Goal: Information Seeking & Learning: Find specific fact

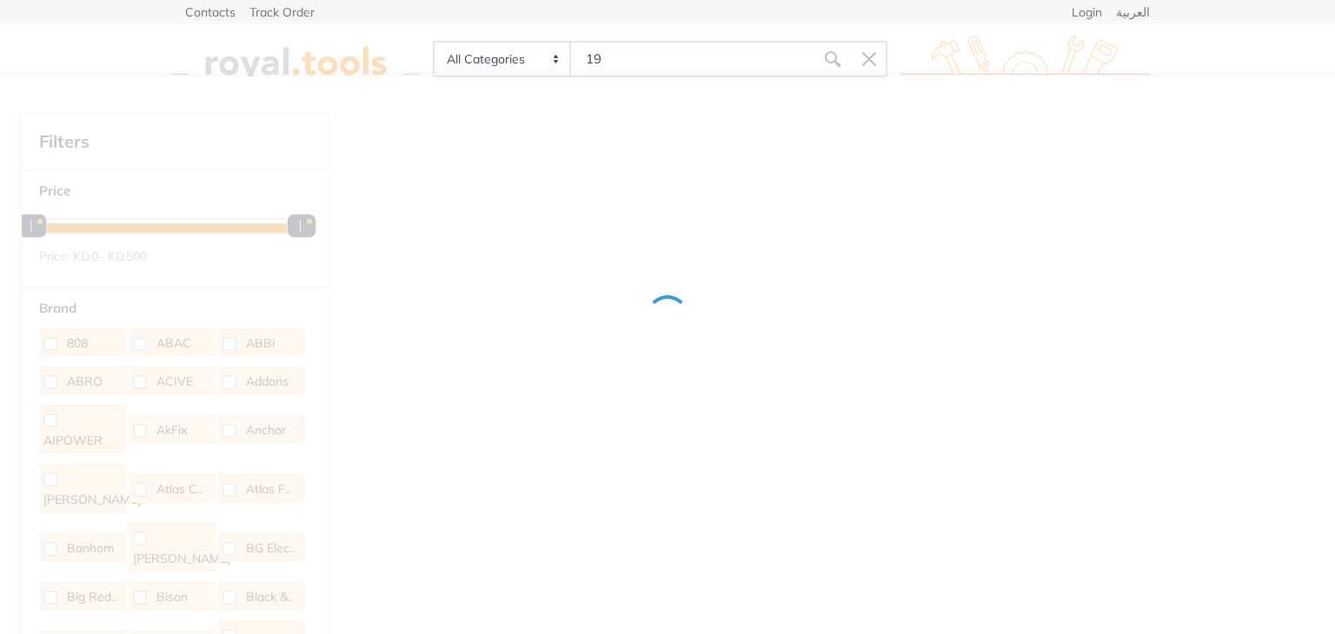
type input "1"
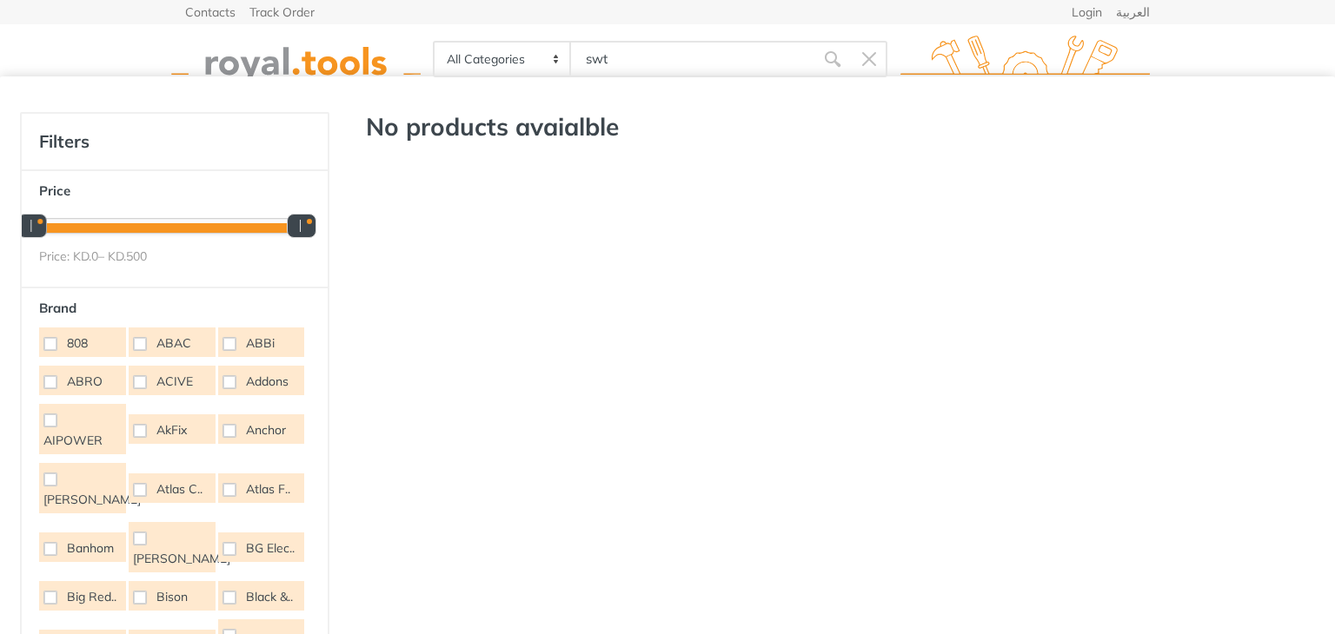
type input "sw"
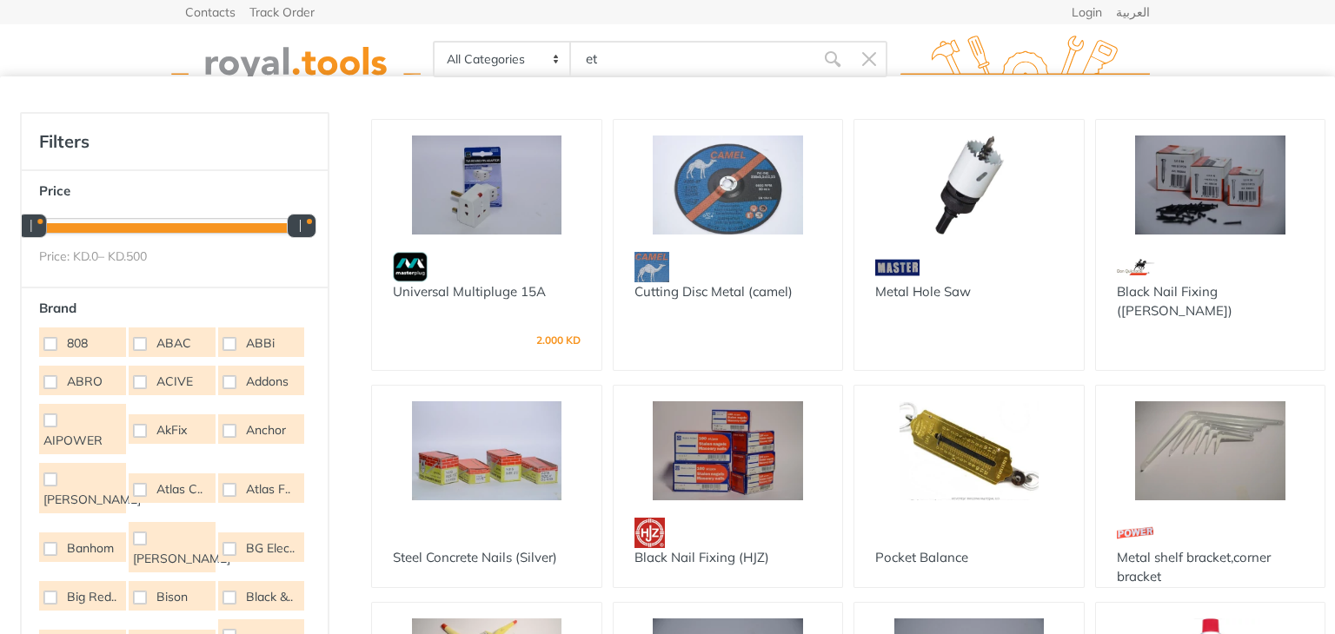
type input "et"
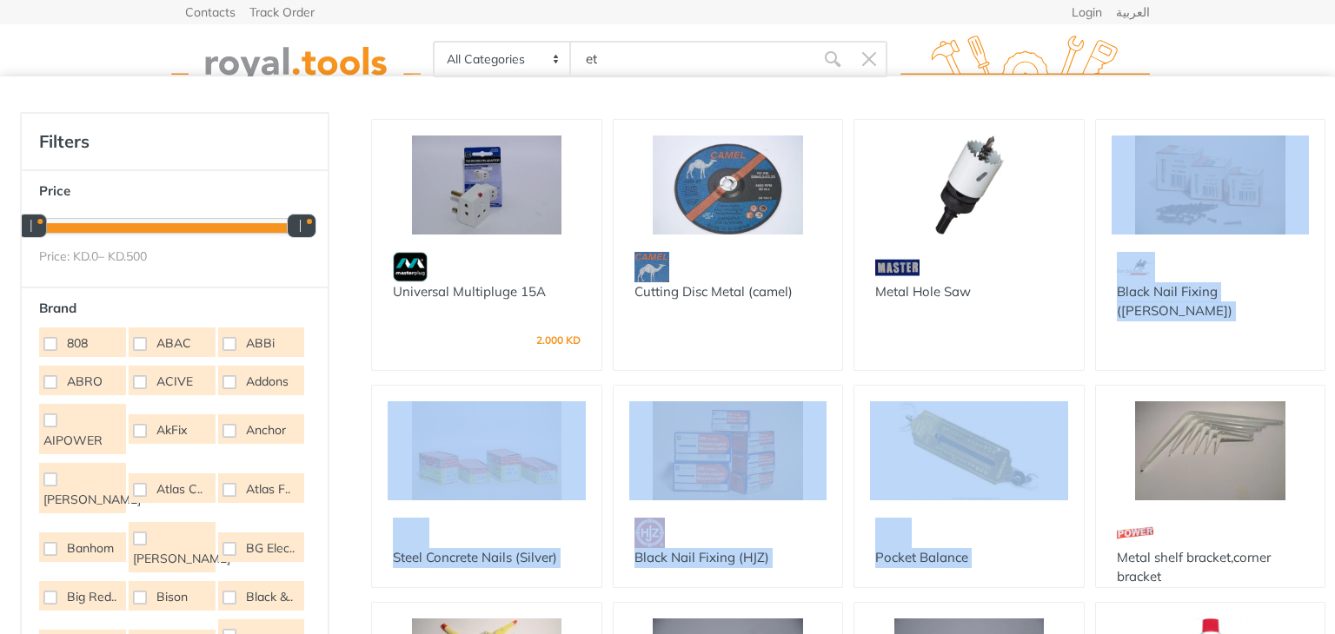
drag, startPoint x: 1331, startPoint y: 247, endPoint x: 1316, endPoint y: 362, distance: 116.6
click at [1332, 397] on div "Universal Multipluge 15A 2.000 KD" at bounding box center [848, 451] width 991 height 678
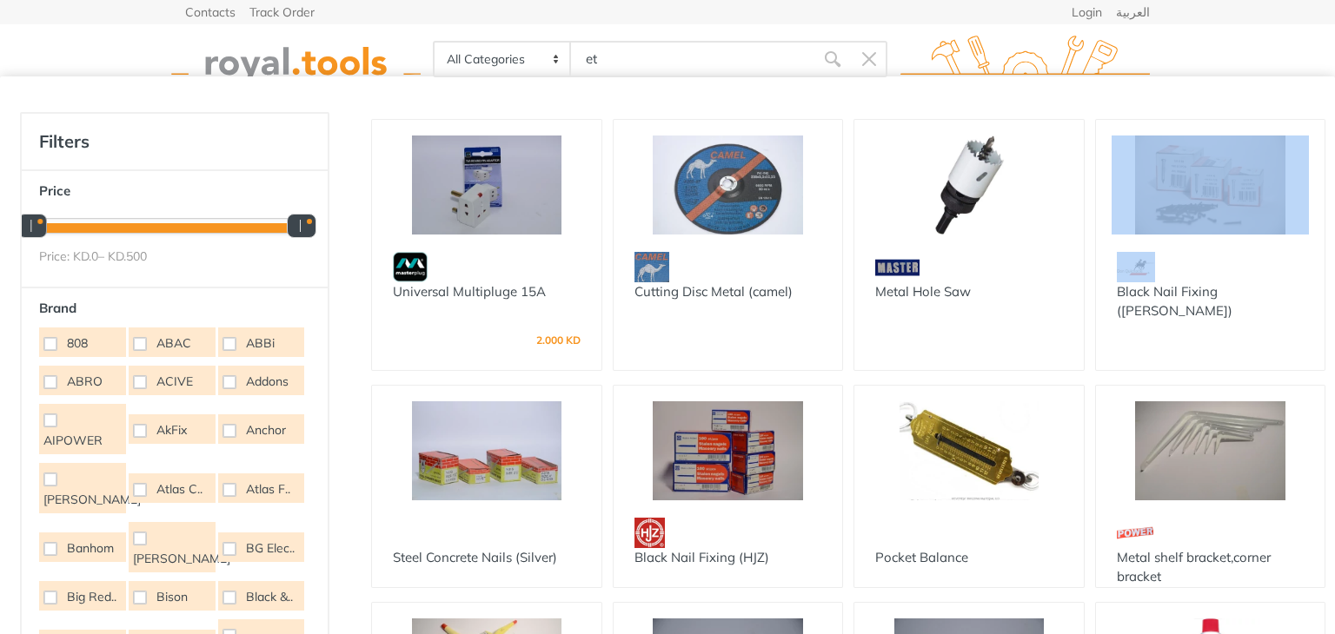
drag, startPoint x: 1331, startPoint y: 234, endPoint x: 1328, endPoint y: 251, distance: 17.7
click at [1331, 251] on div "Universal Multipluge 15A 2.000 KD" at bounding box center [848, 451] width 991 height 678
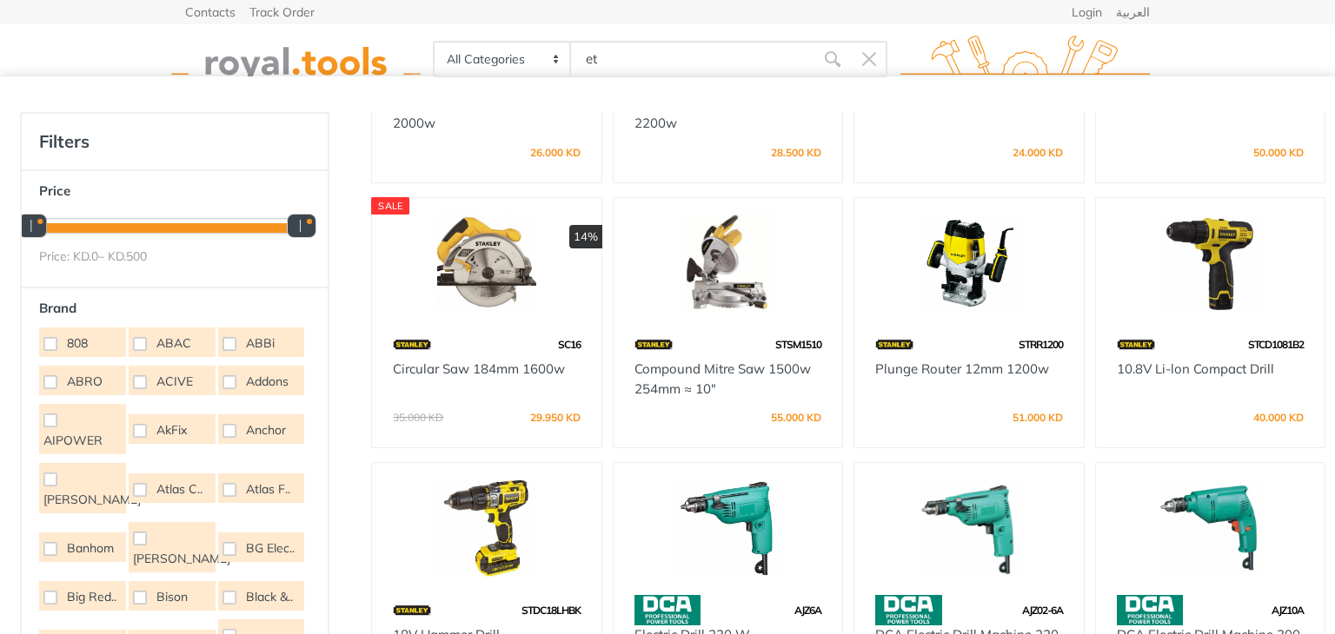
scroll to position [1466, 0]
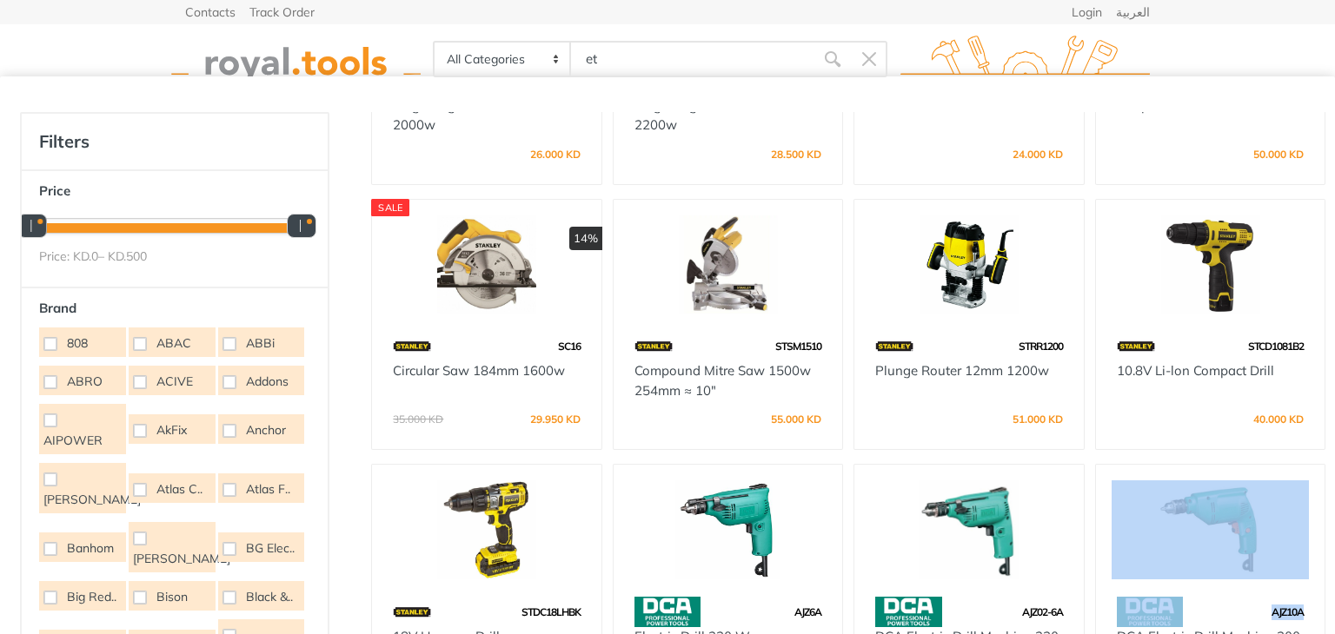
drag, startPoint x: 1323, startPoint y: 488, endPoint x: 1332, endPoint y: 600, distance: 111.6
click at [1334, 603] on div "Universal Multipluge 15A 2.000 KD" at bounding box center [848, 451] width 991 height 678
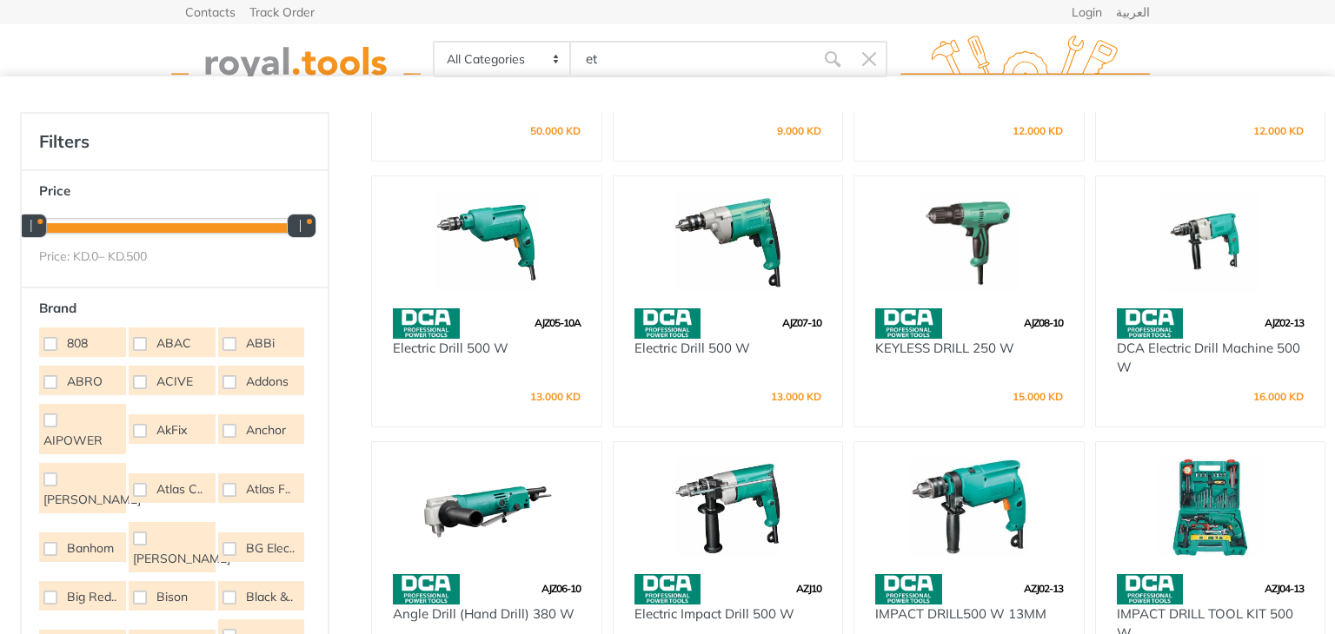
scroll to position [2021, 0]
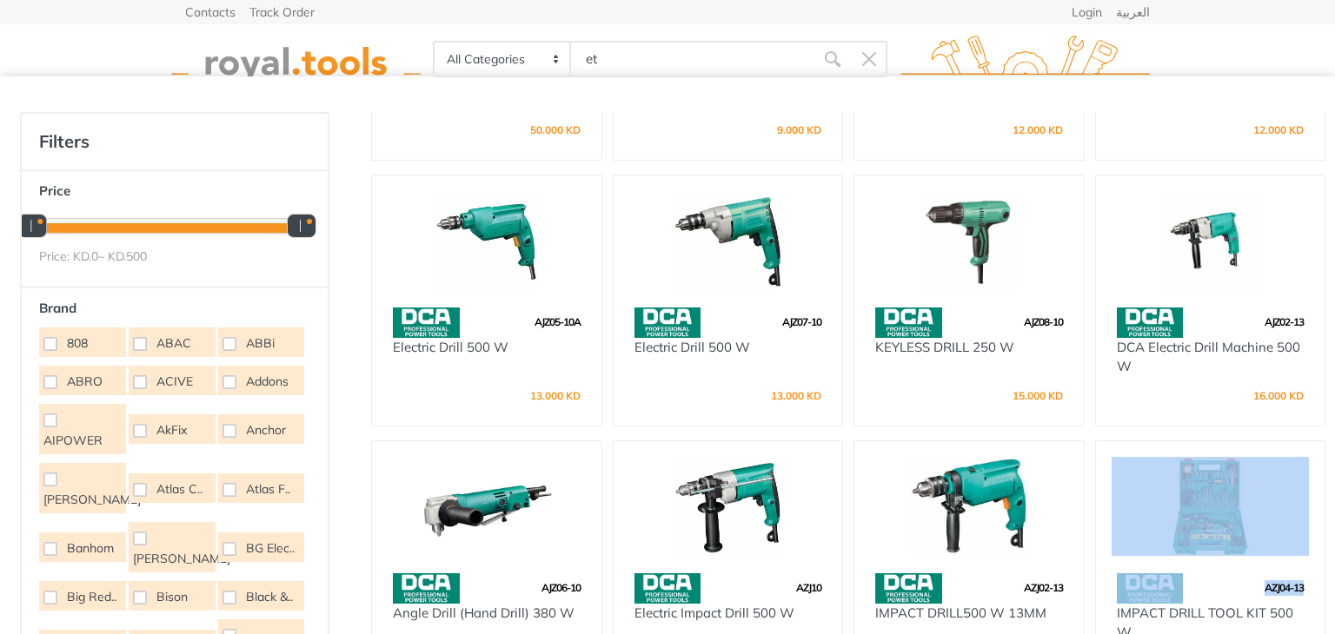
drag, startPoint x: 1323, startPoint y: 564, endPoint x: 1310, endPoint y: 434, distance: 130.2
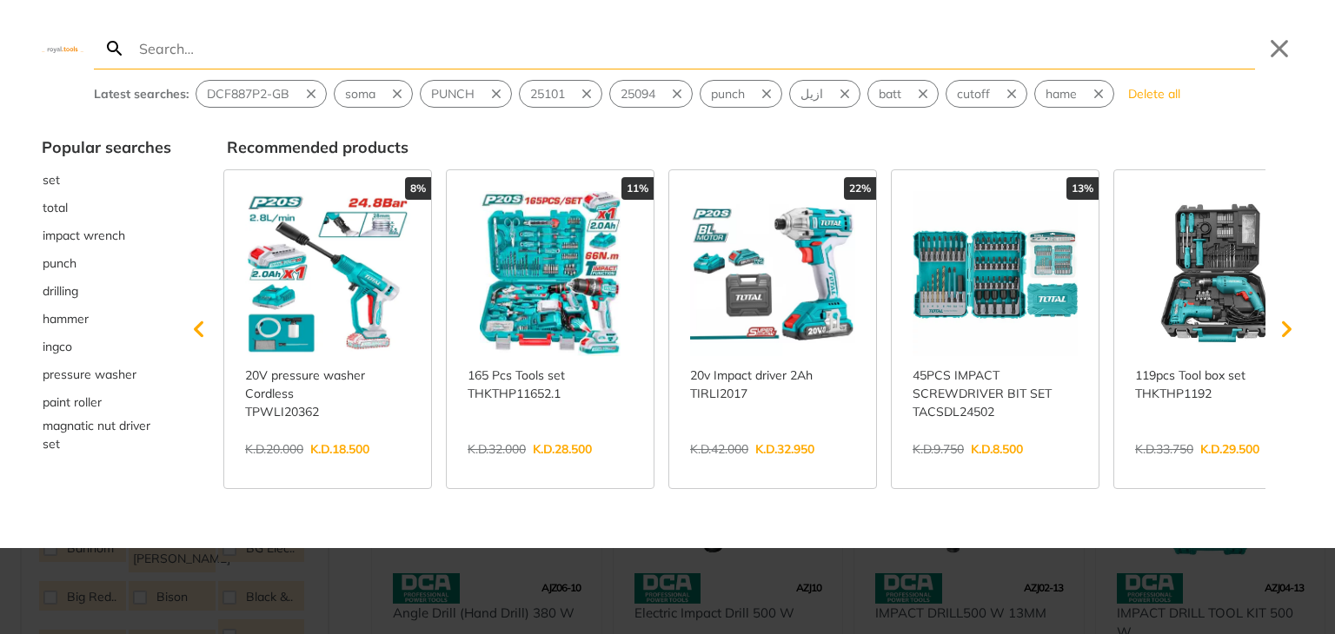
drag, startPoint x: 627, startPoint y: 44, endPoint x: 503, endPoint y: 53, distance: 123.7
click at [503, 53] on body "0 et" at bounding box center [667, 317] width 1335 height 634
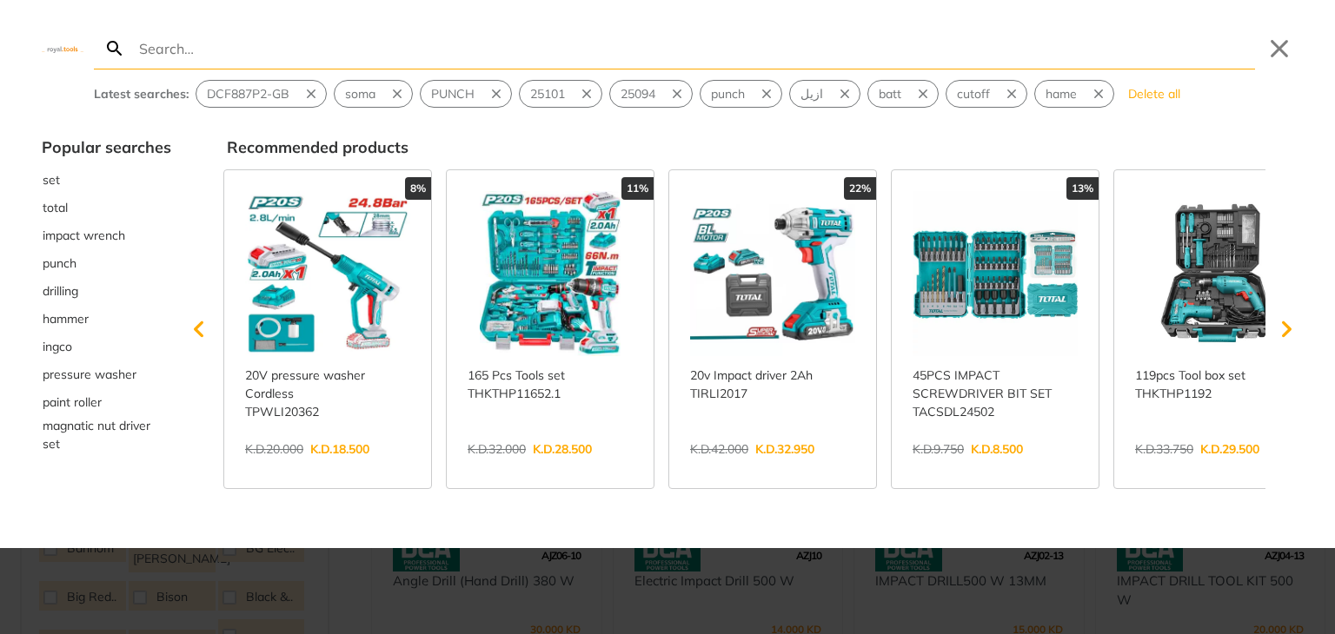
click at [395, 53] on input "Search" at bounding box center [695, 48] width 1119 height 41
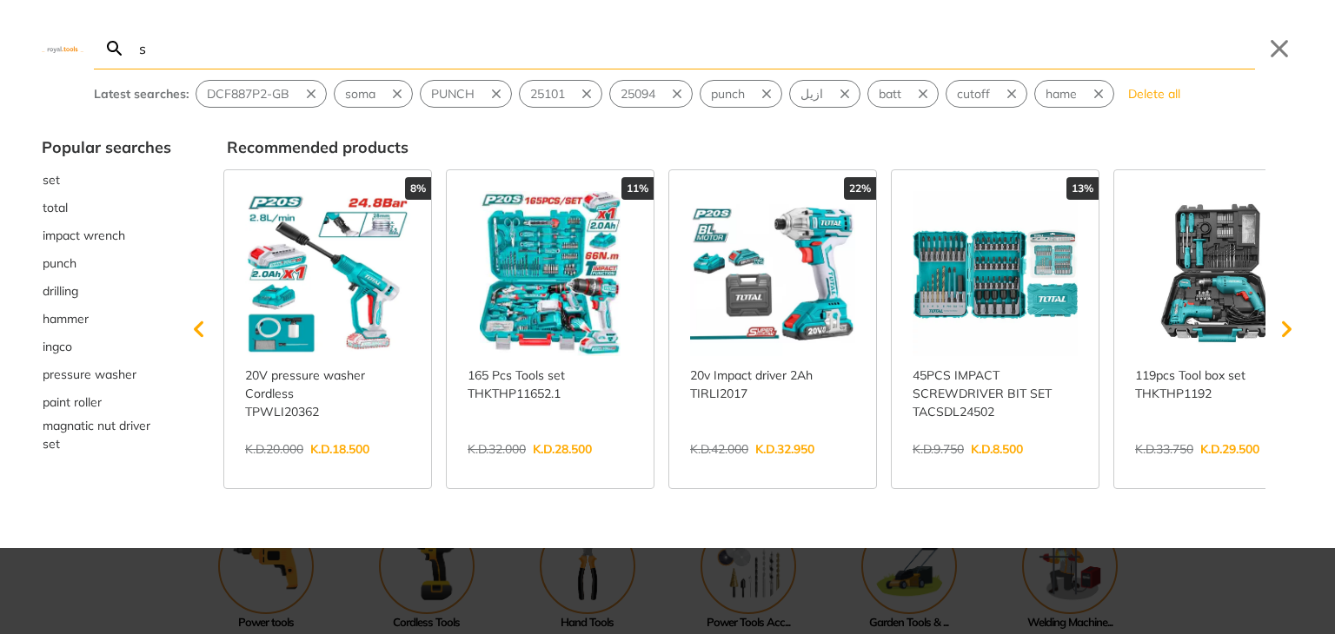
type input "s"
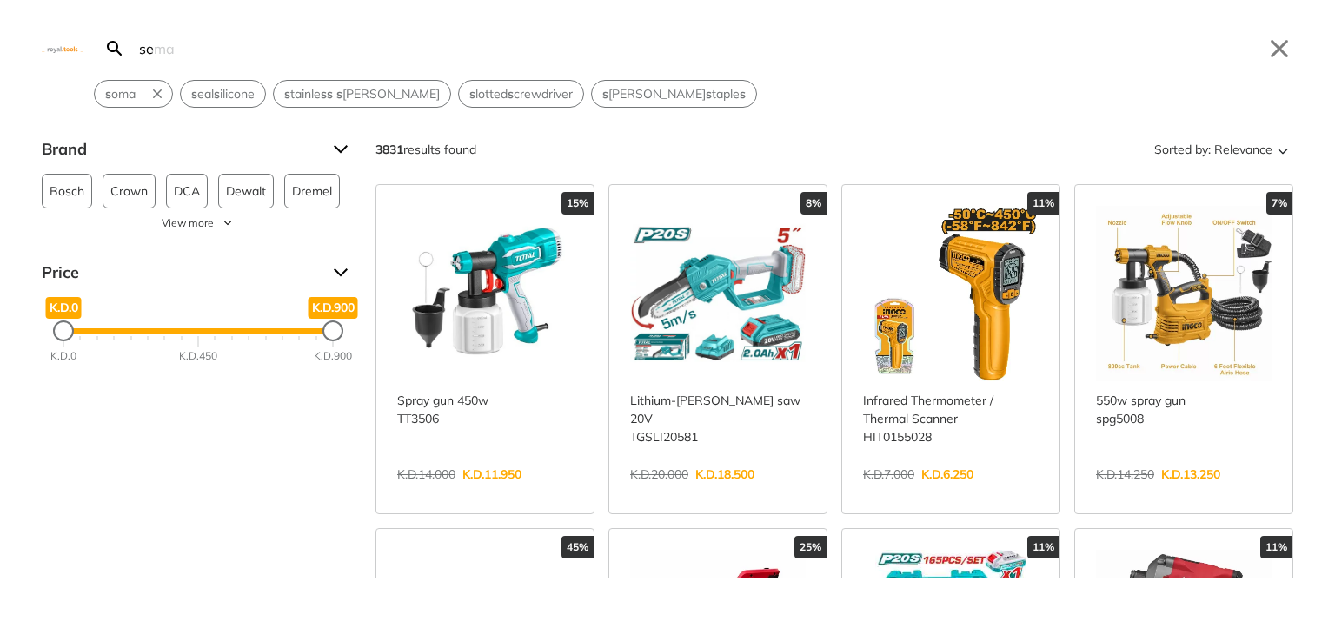
type input "set"
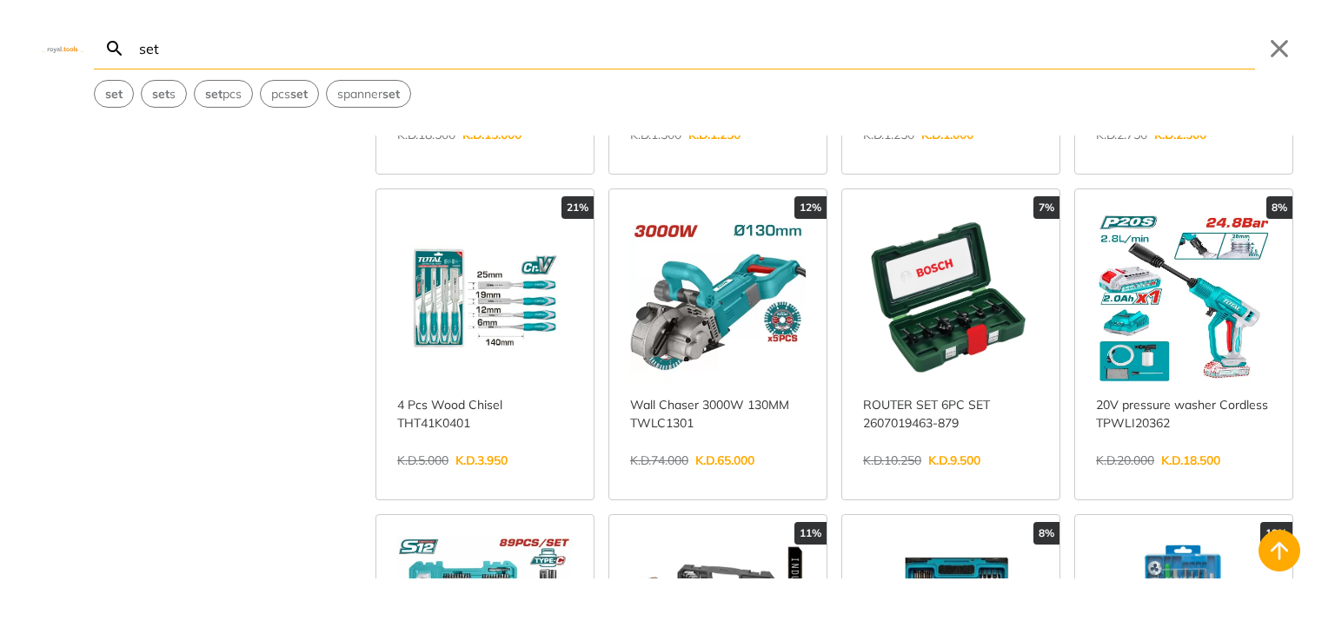
scroll to position [2099, 0]
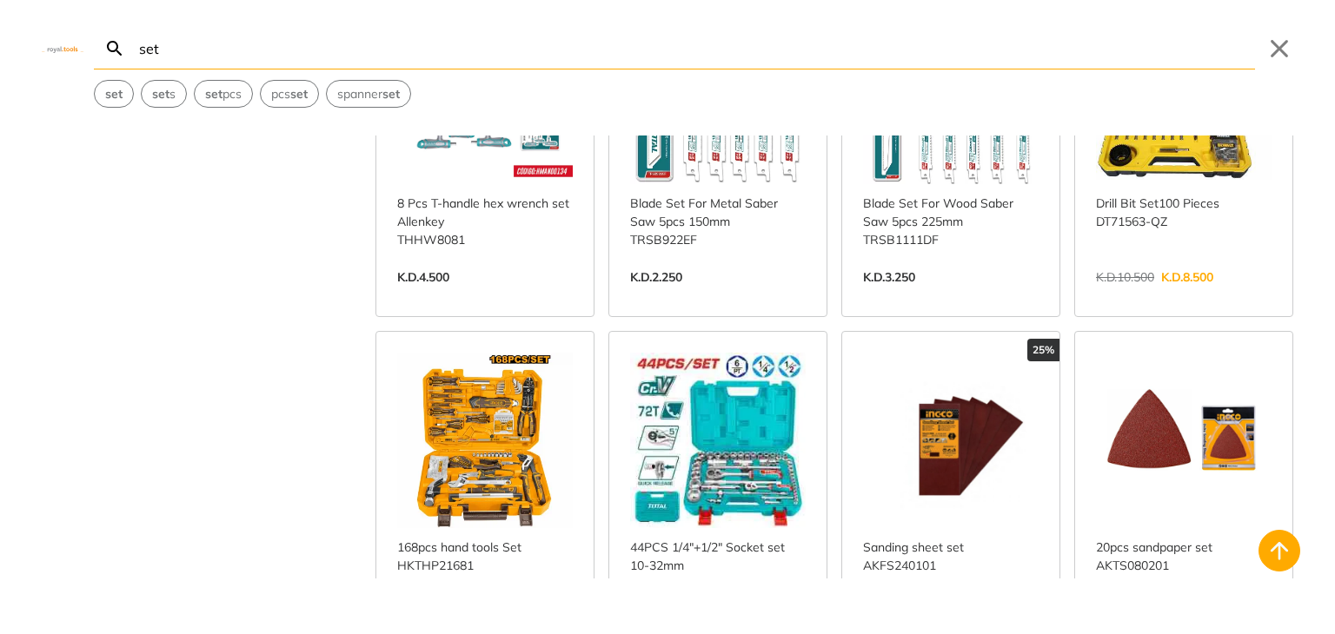
scroll to position [11958, 0]
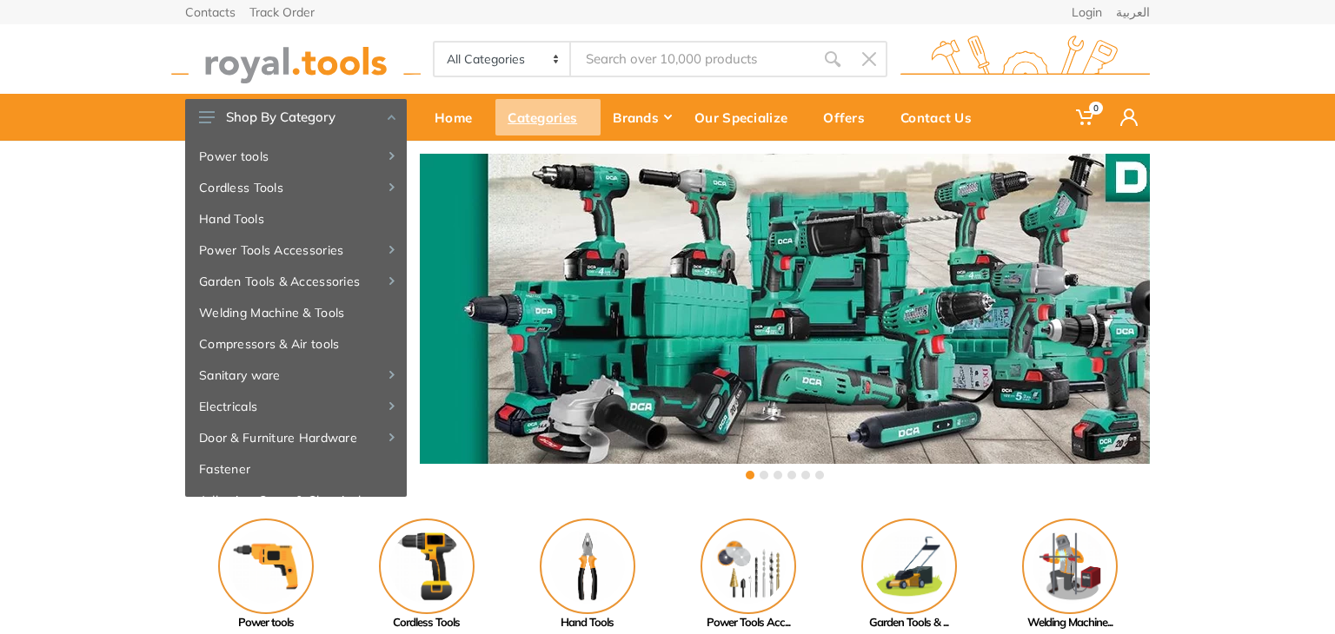
click at [559, 117] on div "Categories" at bounding box center [547, 117] width 105 height 36
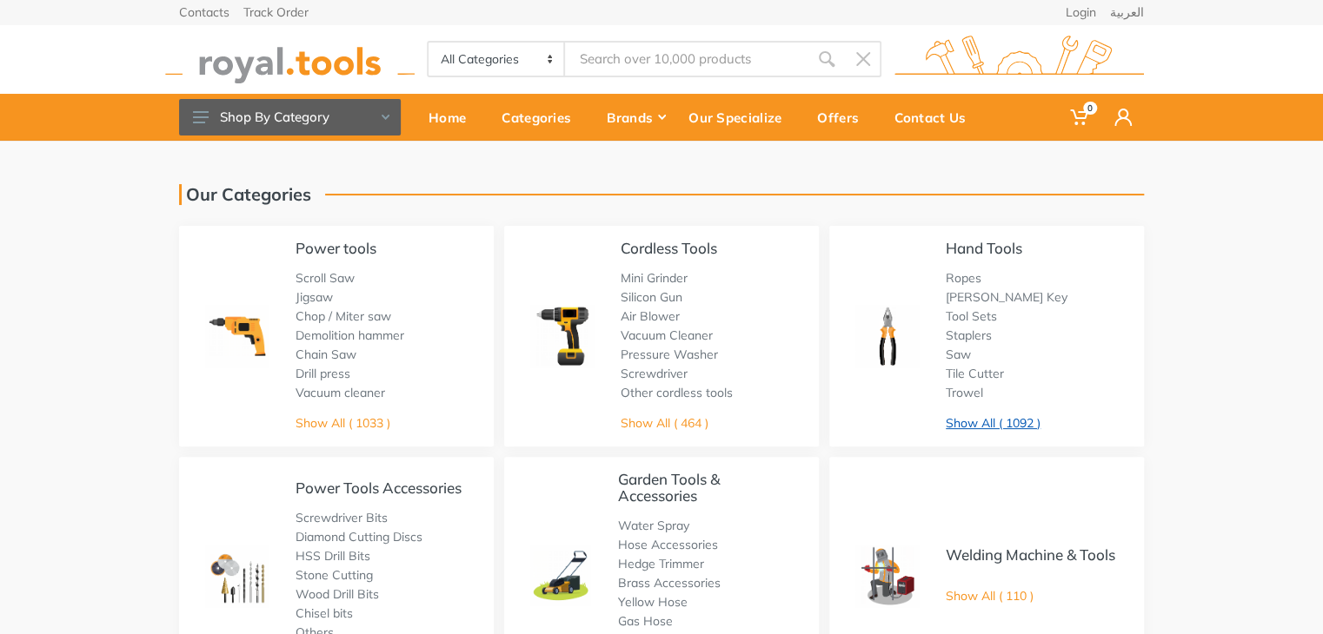
click at [1001, 422] on link "Show All ( 1092 )" at bounding box center [992, 423] width 95 height 16
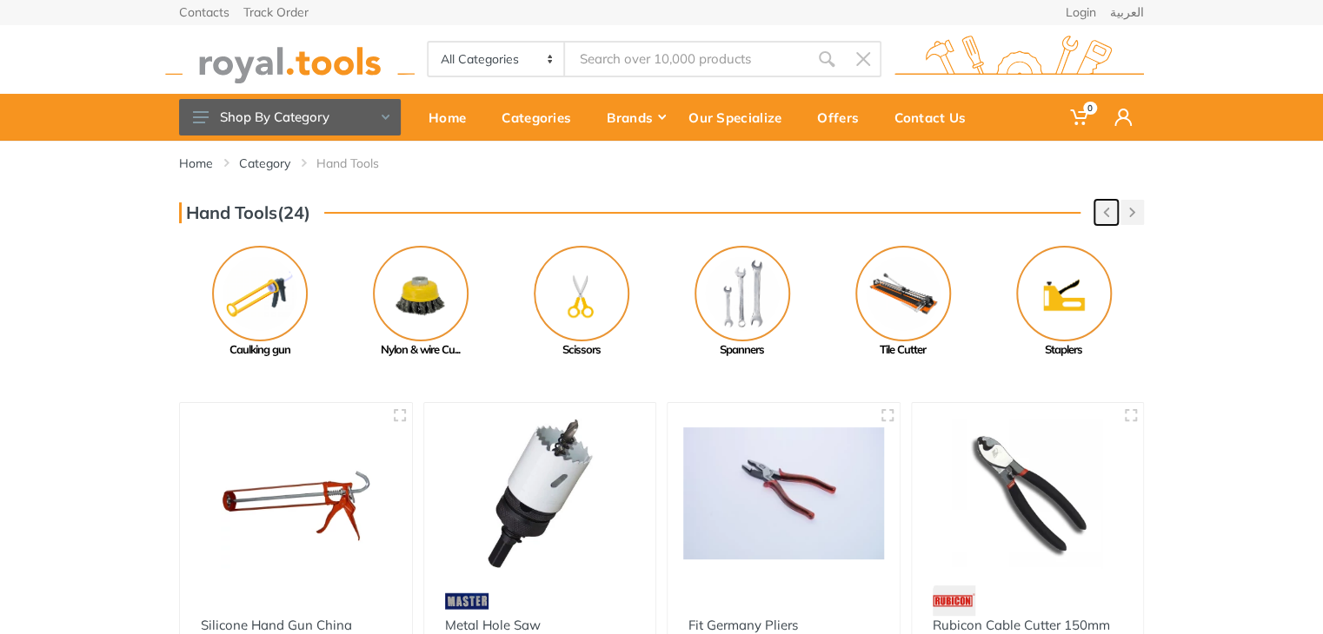
click at [1108, 210] on icon "button" at bounding box center [1106, 213] width 6 height 10
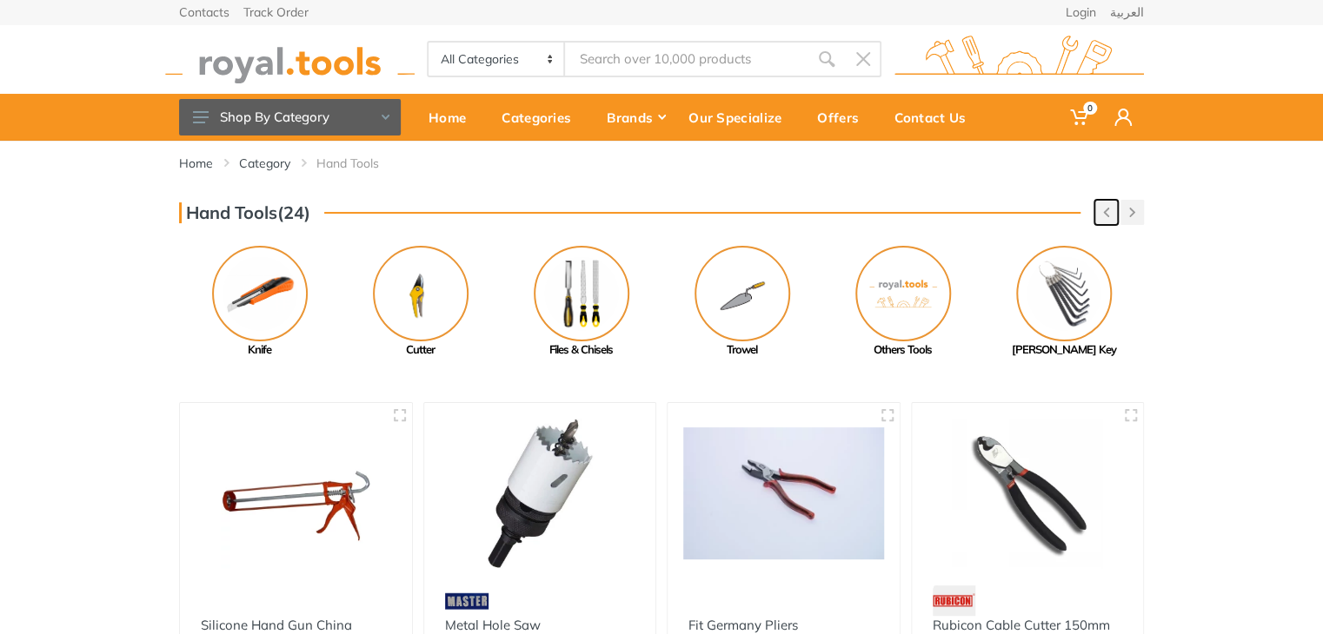
click at [1108, 210] on icon "button" at bounding box center [1106, 213] width 6 height 10
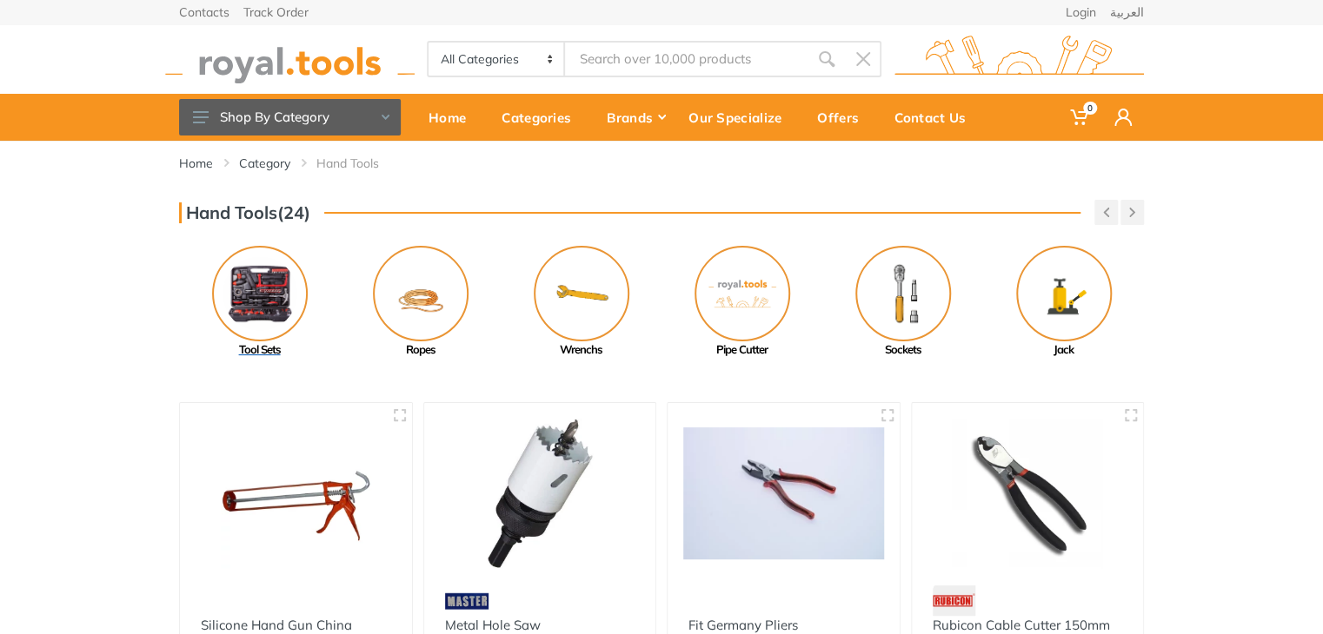
click at [263, 324] on img at bounding box center [260, 294] width 96 height 96
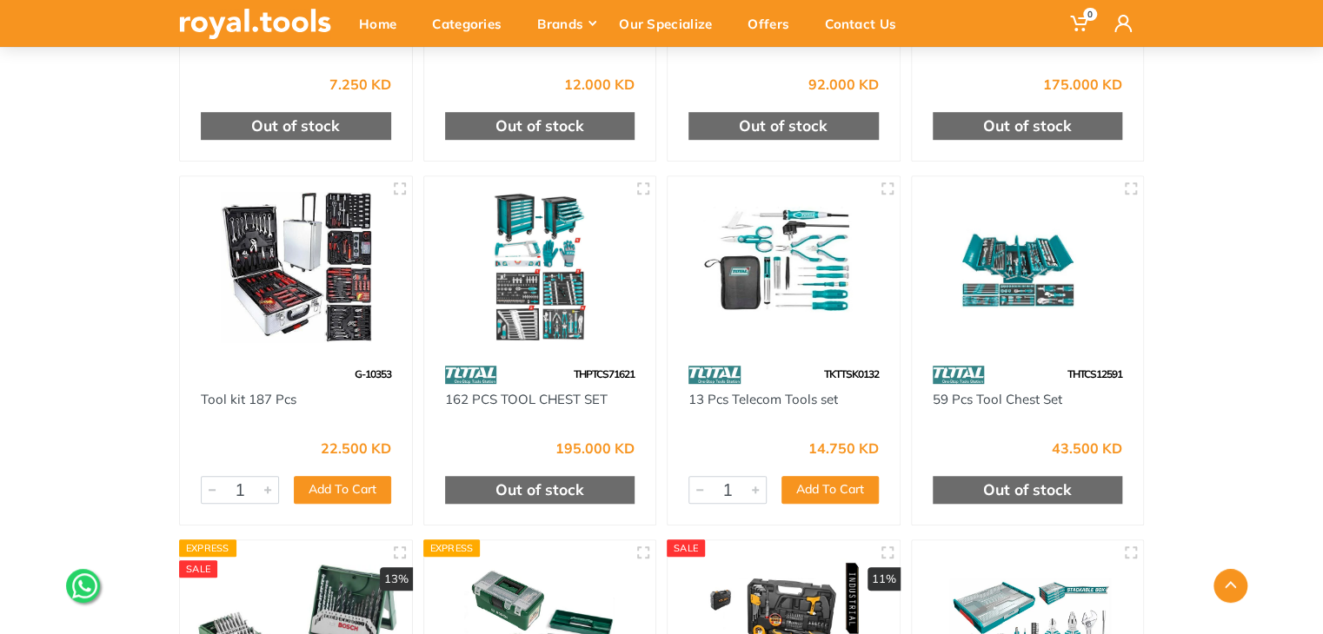
scroll to position [455, 0]
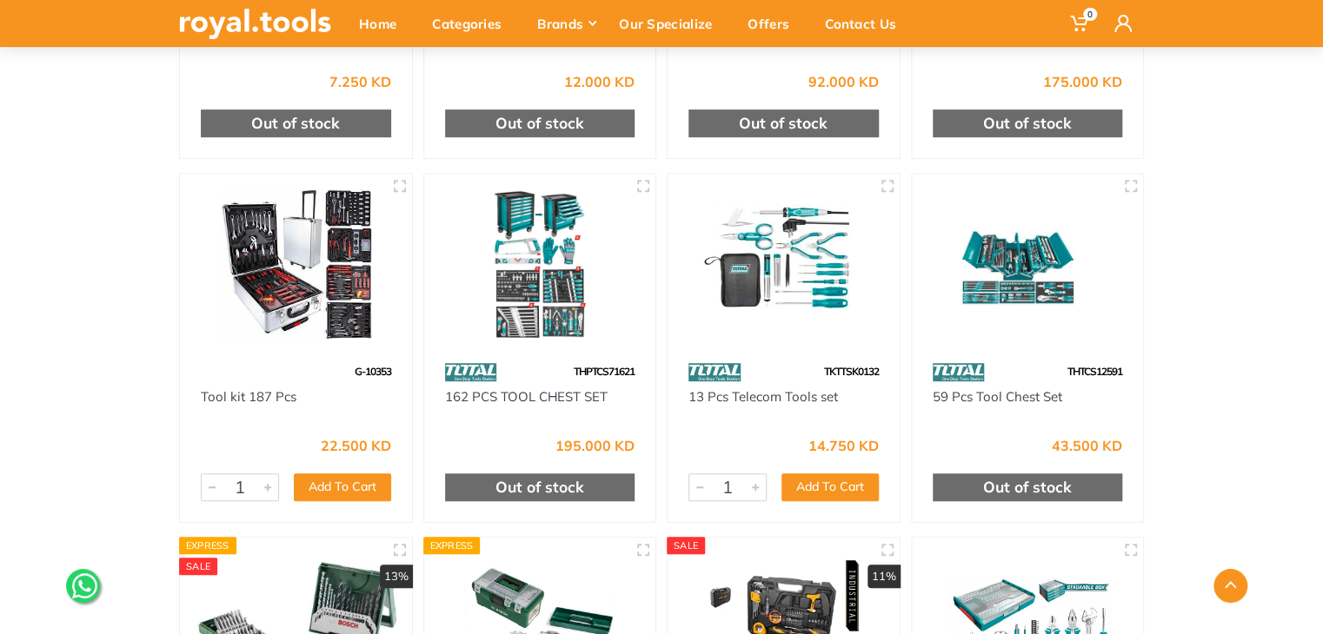
click at [786, 342] on div at bounding box center [783, 265] width 232 height 183
click at [113, 425] on div "Home Category Hand Tools Tool Sets" at bounding box center [661, 489] width 1323 height 1608
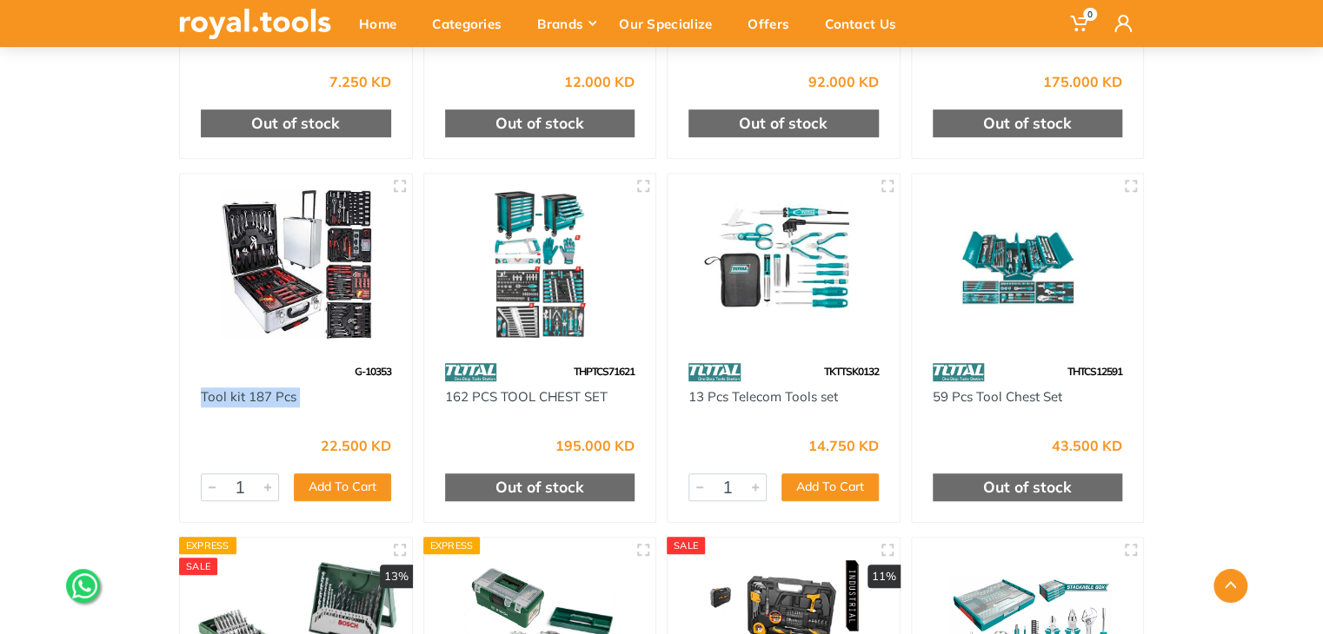
click at [113, 425] on div "Home Category Hand Tools Tool Sets" at bounding box center [661, 489] width 1323 height 1608
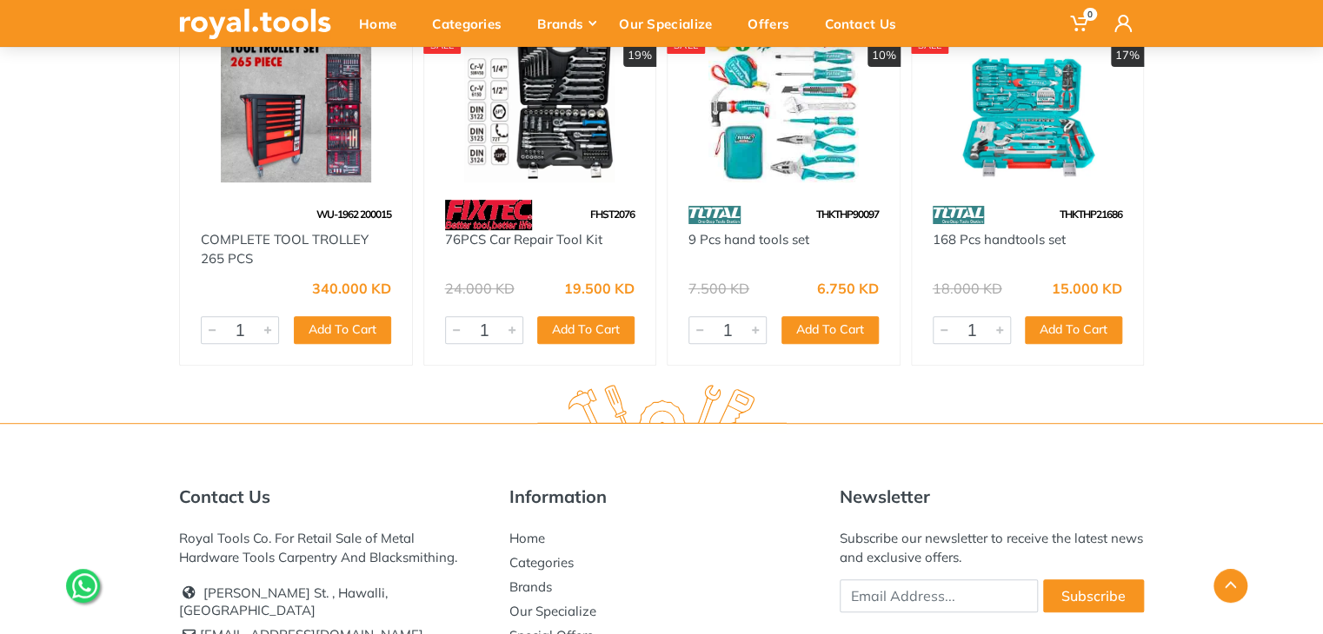
scroll to position [3452, 0]
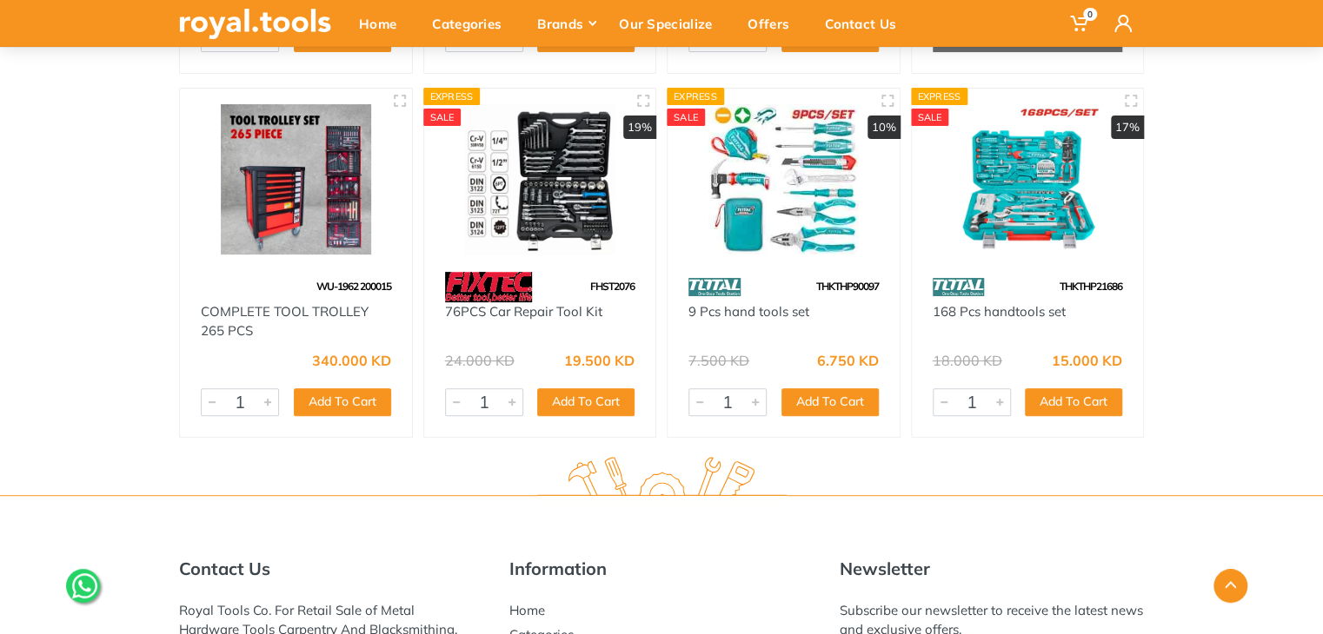
click at [299, 235] on img at bounding box center [296, 179] width 201 height 150
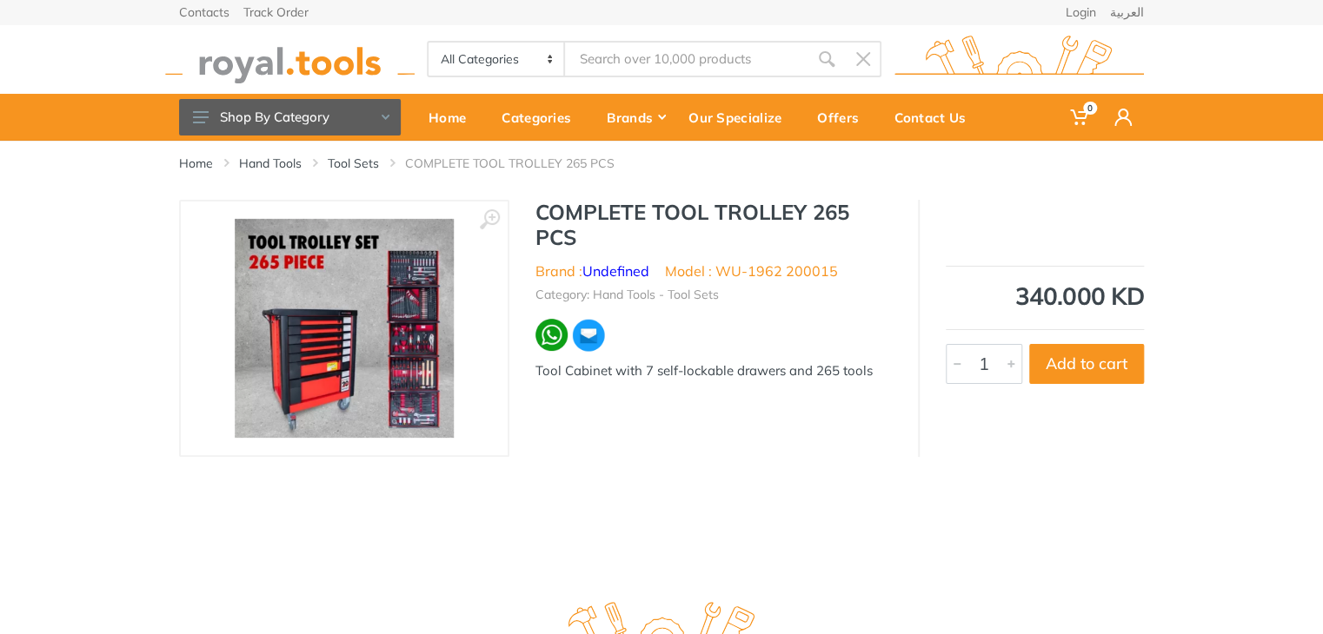
click at [645, 53] on input "Site search" at bounding box center [686, 59] width 243 height 36
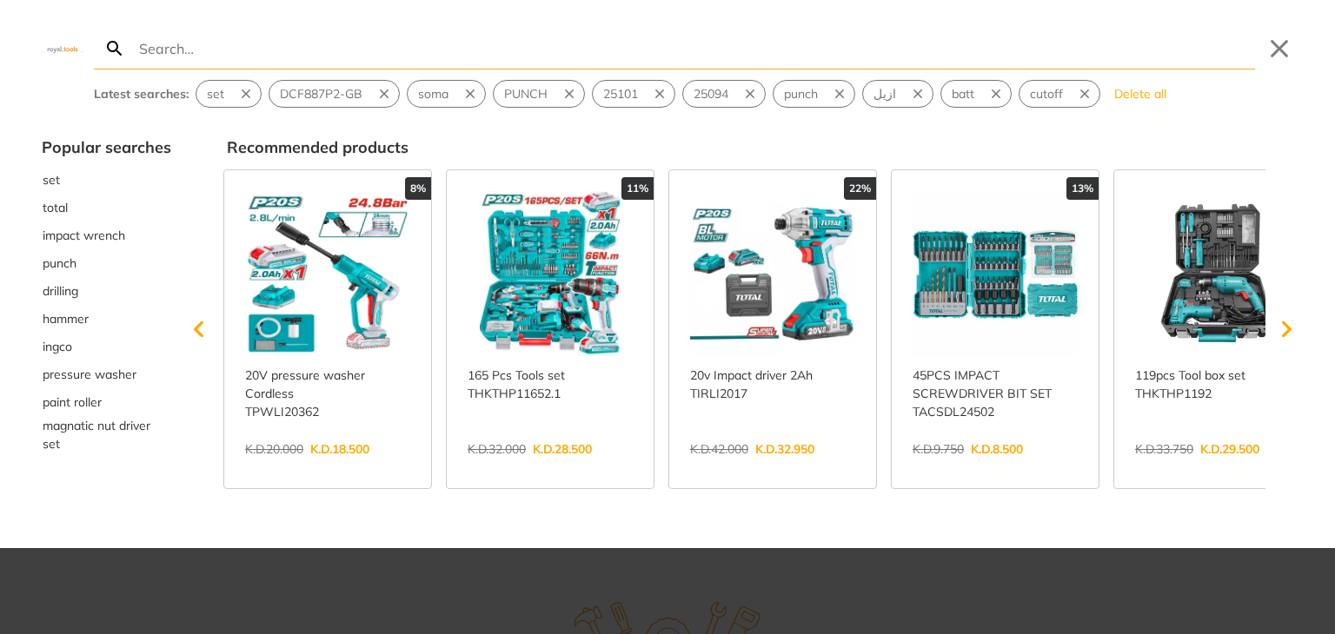
click at [624, 57] on input "Search" at bounding box center [695, 48] width 1119 height 41
click at [576, 65] on input "Search" at bounding box center [695, 48] width 1119 height 41
type input "q"
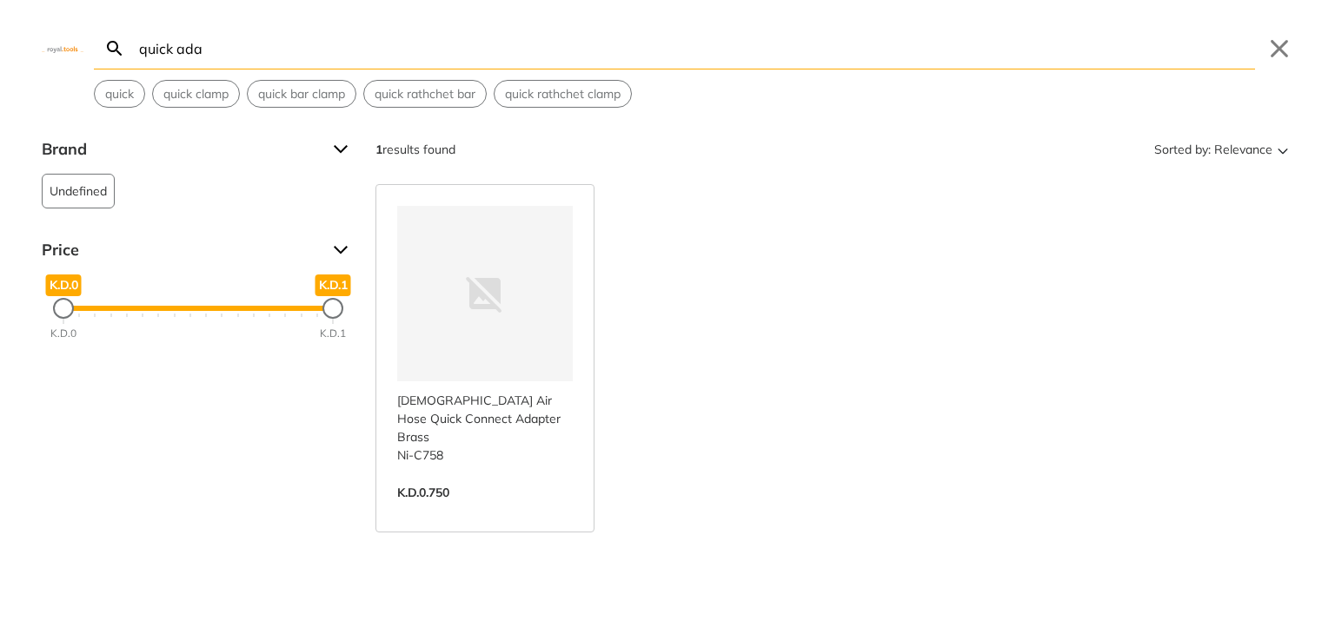
type input "quick ada"
click at [542, 511] on link "View more →" at bounding box center [485, 511] width 176 height 0
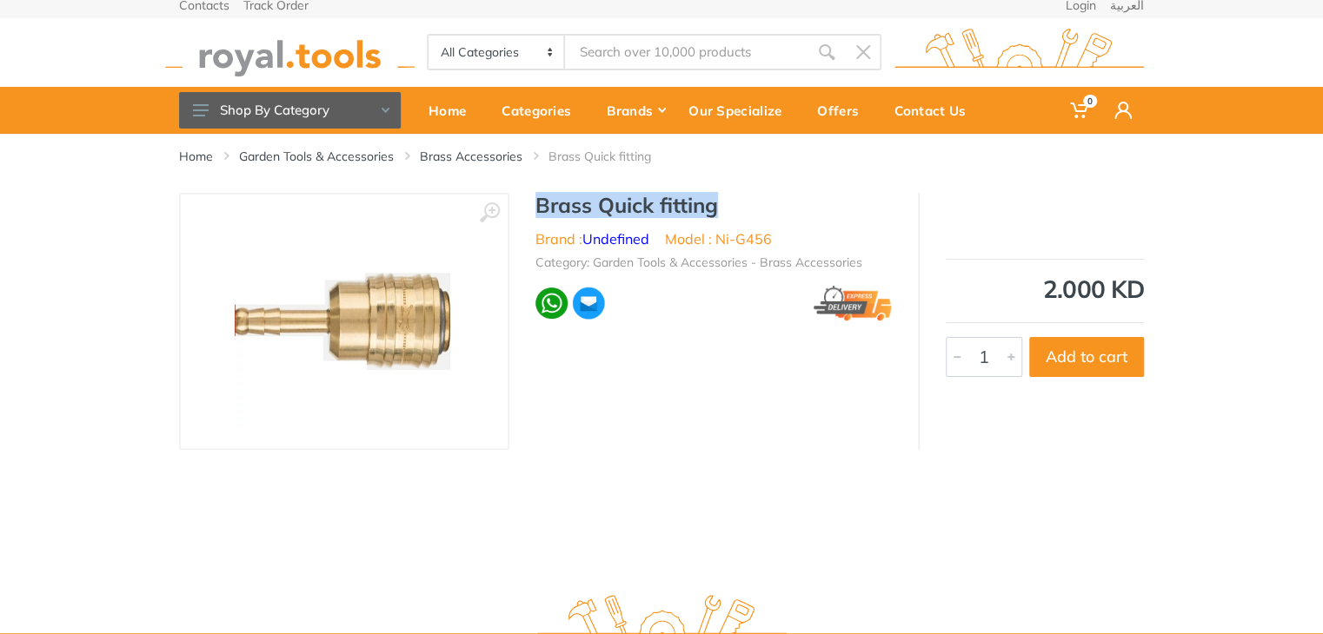
drag, startPoint x: 729, startPoint y: 205, endPoint x: 532, endPoint y: 198, distance: 197.4
click at [532, 198] on div "Brass Quick fitting Brand : Undefined Model : Ni-G456 Category: Garden Tools & …" at bounding box center [713, 262] width 408 height 138
copy h1 "Brass Quick fitting"
